Goal: Transaction & Acquisition: Purchase product/service

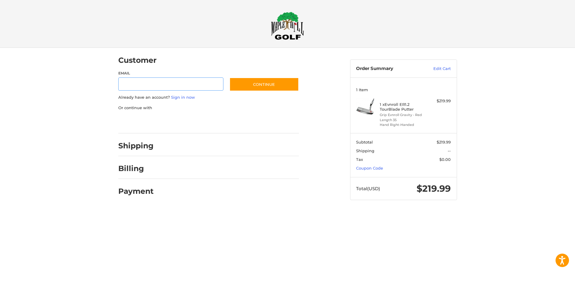
click at [191, 88] on input "Email" at bounding box center [170, 84] width 105 height 13
type input "**********"
click at [250, 88] on button "Continue" at bounding box center [263, 85] width 69 height 14
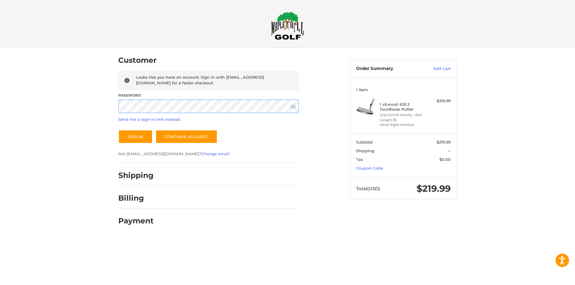
click at [118, 130] on button "Sign In" at bounding box center [135, 137] width 34 height 14
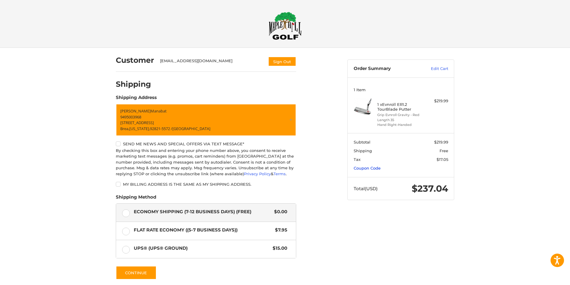
click at [370, 169] on link "Coupon Code" at bounding box center [367, 168] width 27 height 5
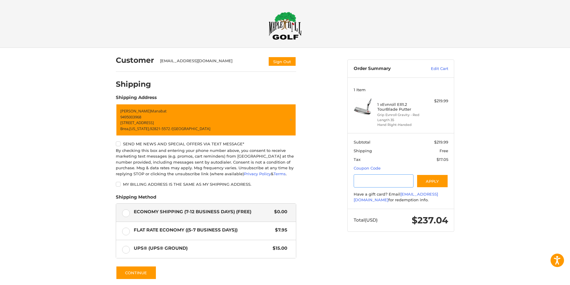
click at [367, 179] on input "Gift Certificate or Coupon Code" at bounding box center [384, 181] width 60 height 13
type input "*********"
click at [422, 183] on button "Apply" at bounding box center [433, 181] width 32 height 13
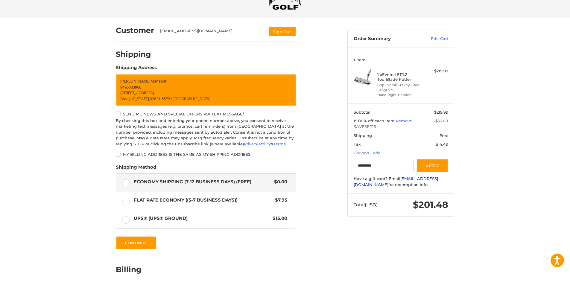
scroll to position [53, 0]
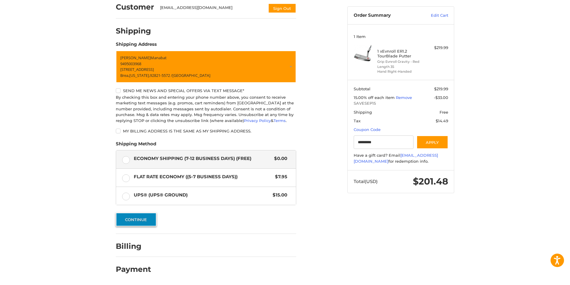
click at [146, 220] on button "Continue" at bounding box center [136, 220] width 41 height 14
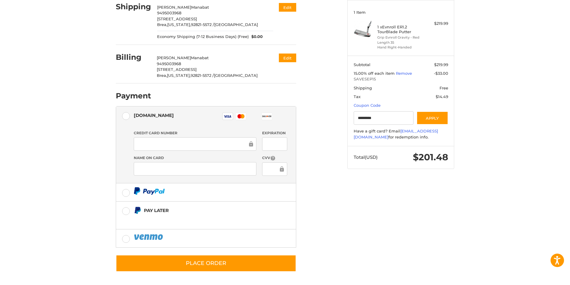
scroll to position [0, 0]
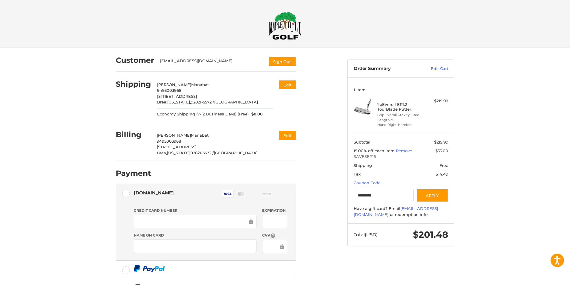
click at [195, 218] on div at bounding box center [195, 221] width 123 height 13
click at [384, 103] on h4 "1 x Evnroll ER1.2 TourBlade Putter" at bounding box center [401, 107] width 46 height 10
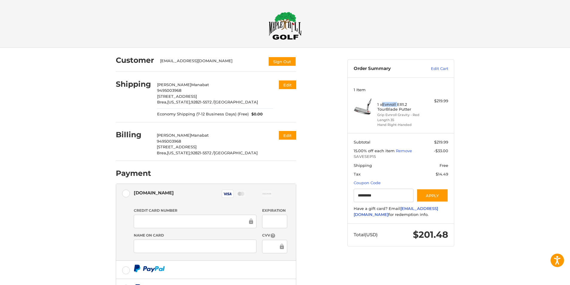
scroll to position [78, 0]
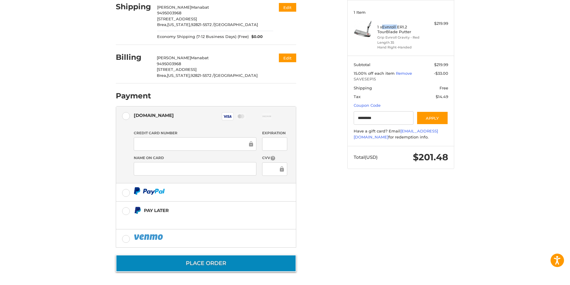
click at [225, 259] on button "Place Order" at bounding box center [206, 263] width 181 height 17
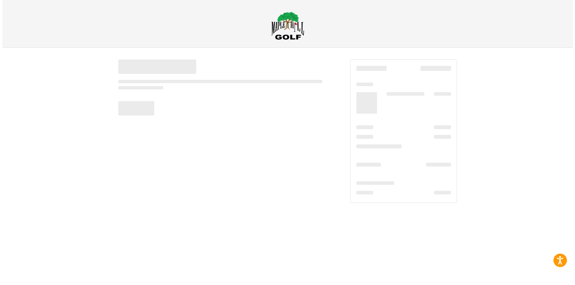
scroll to position [0, 0]
